Goal: Task Accomplishment & Management: Use online tool/utility

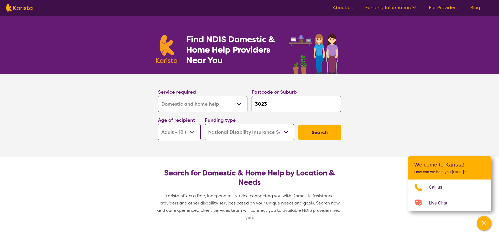
select select "Domestic and home help"
select select "AD"
select select "NDIS"
select select "Domestic and home help"
select select "AD"
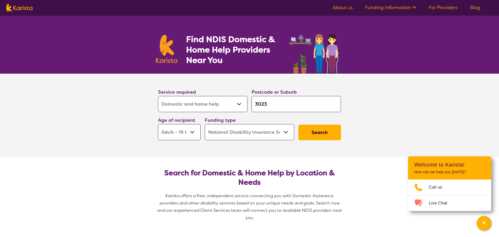
select select "NDIS"
click at [227, 105] on select "Allied Health Assistant Assessment ([MEDICAL_DATA] or [MEDICAL_DATA]) Behaviour…" at bounding box center [202, 104] width 89 height 16
click at [277, 108] on input "3023" at bounding box center [296, 104] width 89 height 16
type input "302"
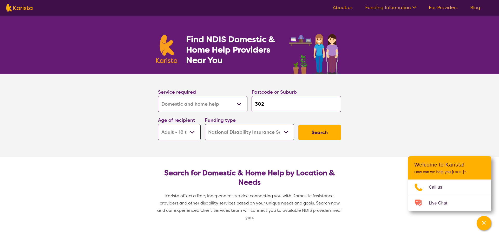
type input "30"
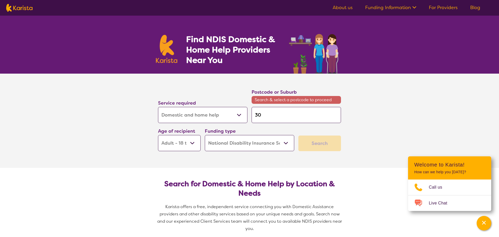
type input "3"
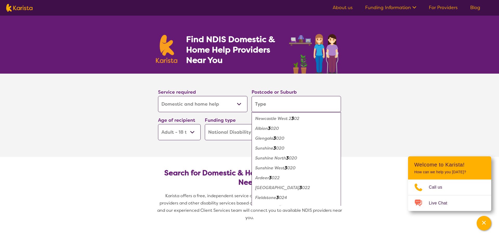
type input "2"
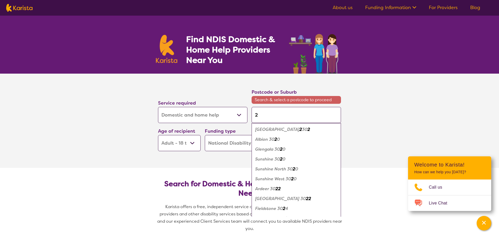
type input "20"
type input "204"
type input "2041"
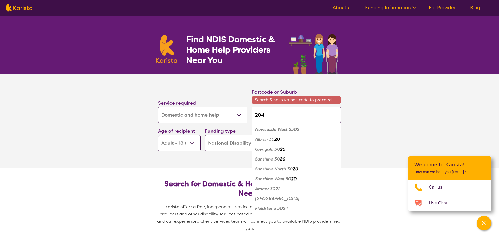
type input "2041"
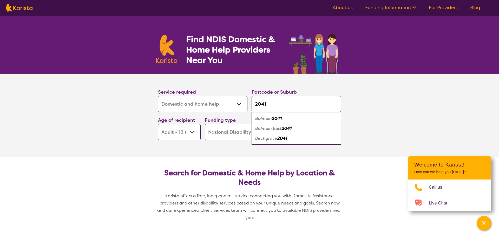
type input "204"
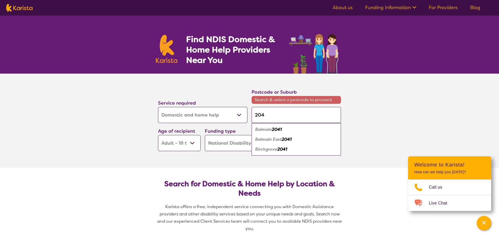
type input "20"
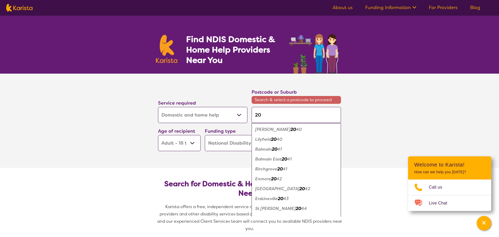
type input "2"
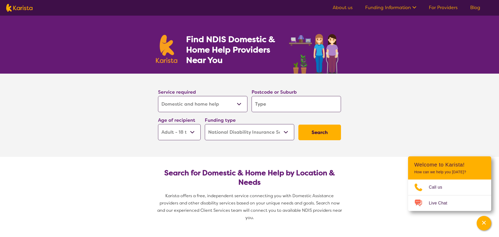
type input "b"
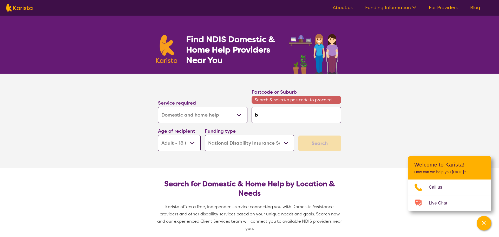
type input "bl"
type input "bla"
type input "blac"
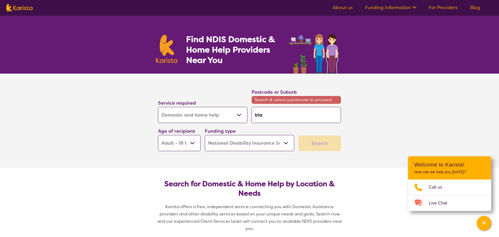
type input "blac"
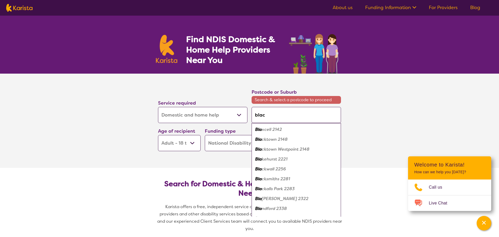
type input "black"
click at [286, 132] on div "Black town 2148" at bounding box center [296, 130] width 84 height 10
type input "2148"
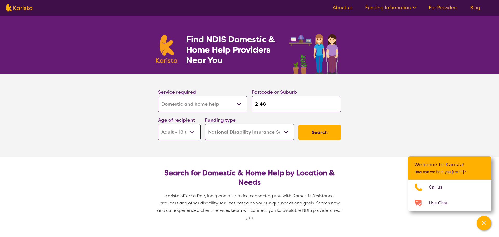
click at [188, 131] on select "Early Childhood - 0 to 9 Child - 10 to 11 Adolescent - 12 to 17 Adult - 18 to 6…" at bounding box center [179, 132] width 43 height 16
click at [158, 124] on select "Early Childhood - 0 to 9 Child - 10 to 11 Adolescent - 12 to 17 Adult - 18 to 6…" at bounding box center [179, 132] width 43 height 16
click at [314, 141] on div "Search" at bounding box center [319, 132] width 47 height 20
click at [319, 128] on button "Search" at bounding box center [320, 133] width 43 height 16
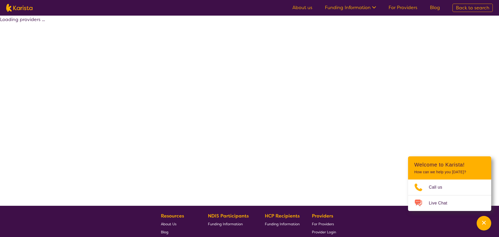
select select "by_score"
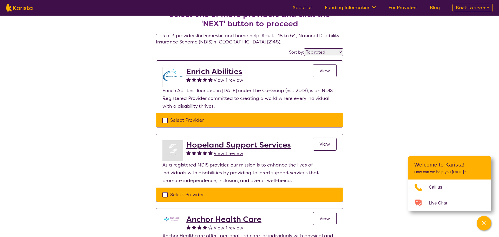
scroll to position [12, 0]
